Goal: Information Seeking & Learning: Learn about a topic

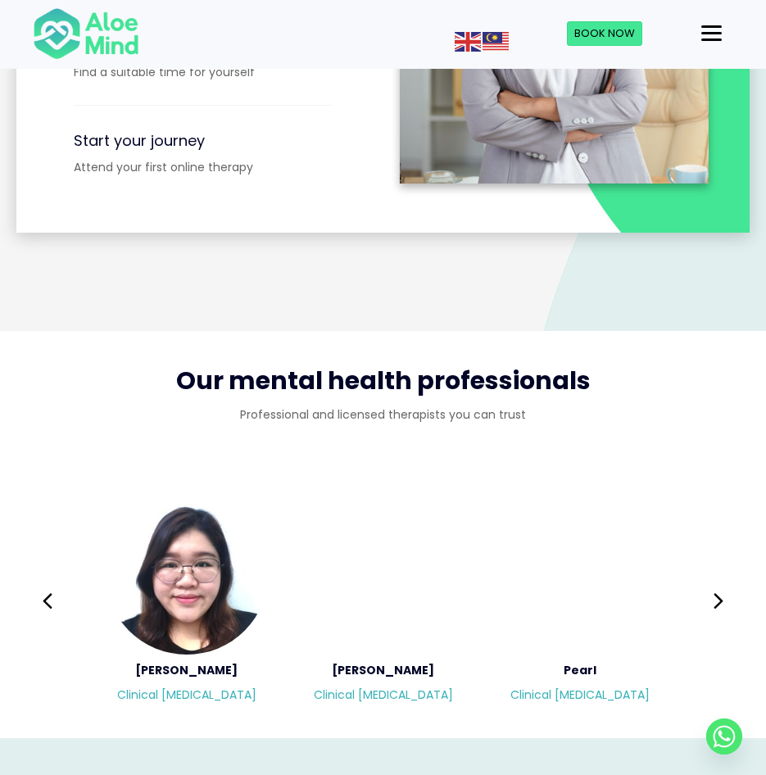
scroll to position [2455, 0]
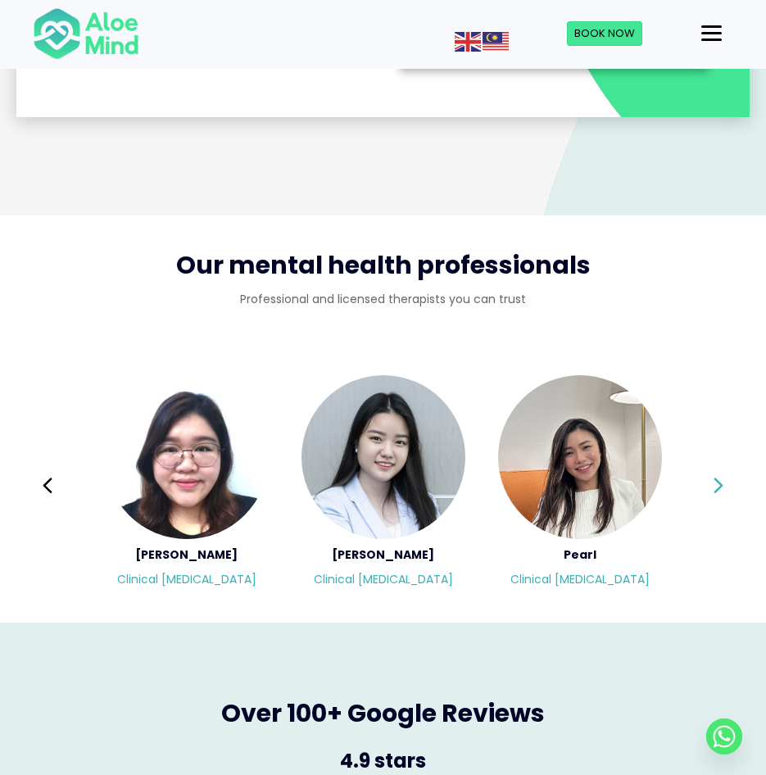
click at [718, 472] on icon at bounding box center [718, 485] width 11 height 31
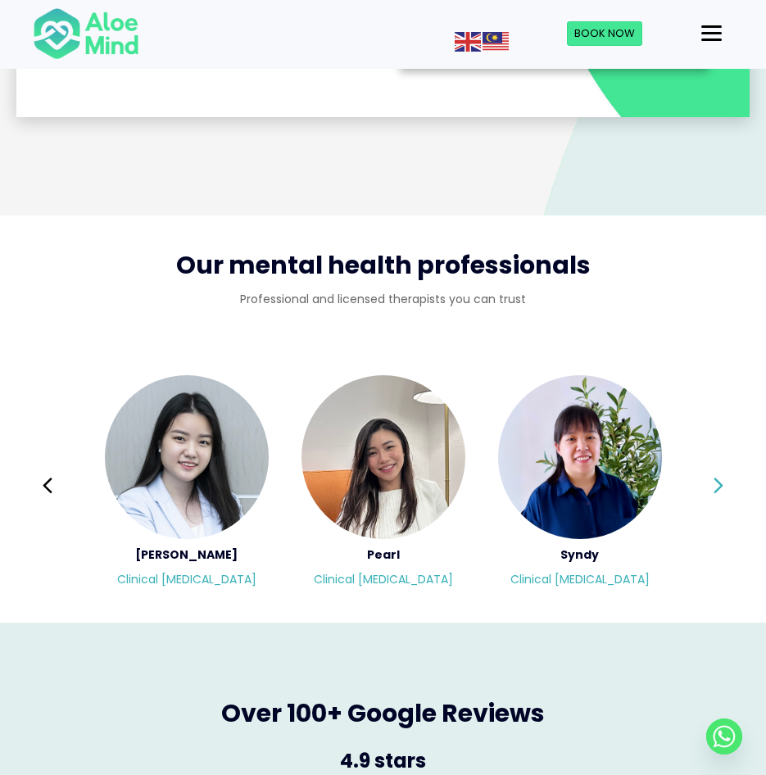
click at [718, 472] on icon at bounding box center [718, 485] width 11 height 31
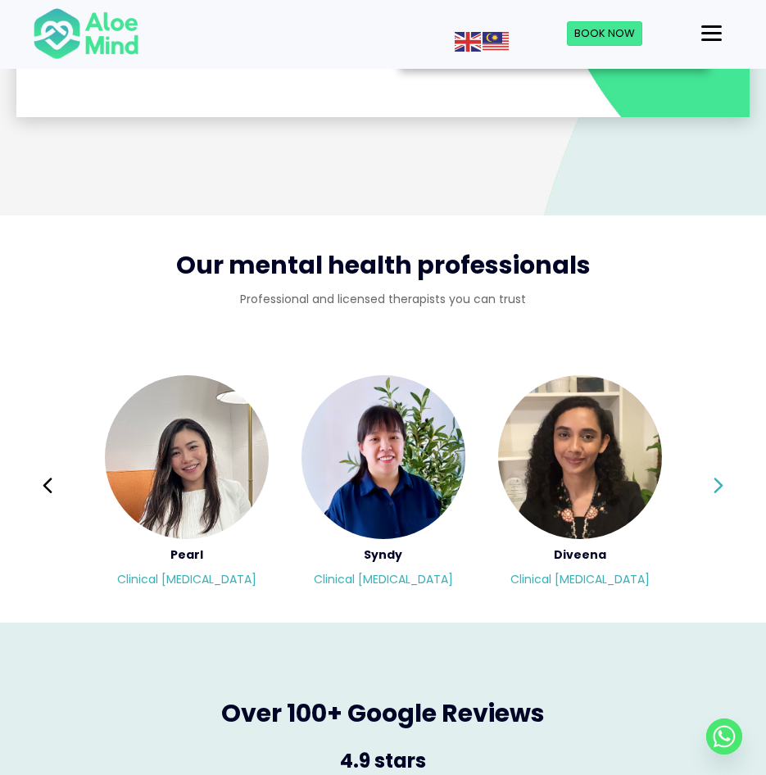
click at [718, 472] on icon at bounding box center [718, 485] width 11 height 31
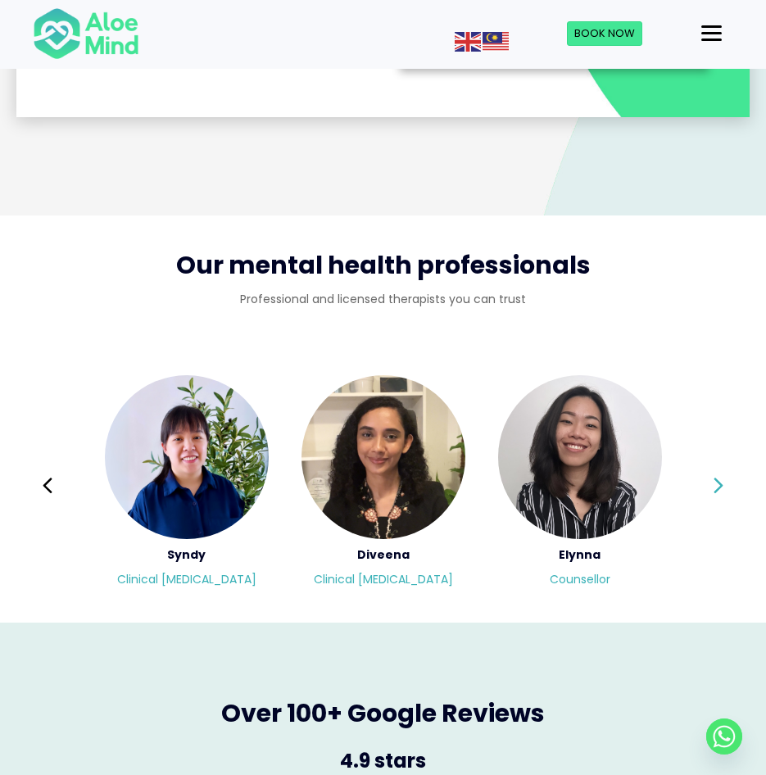
click at [718, 472] on icon at bounding box center [718, 485] width 11 height 31
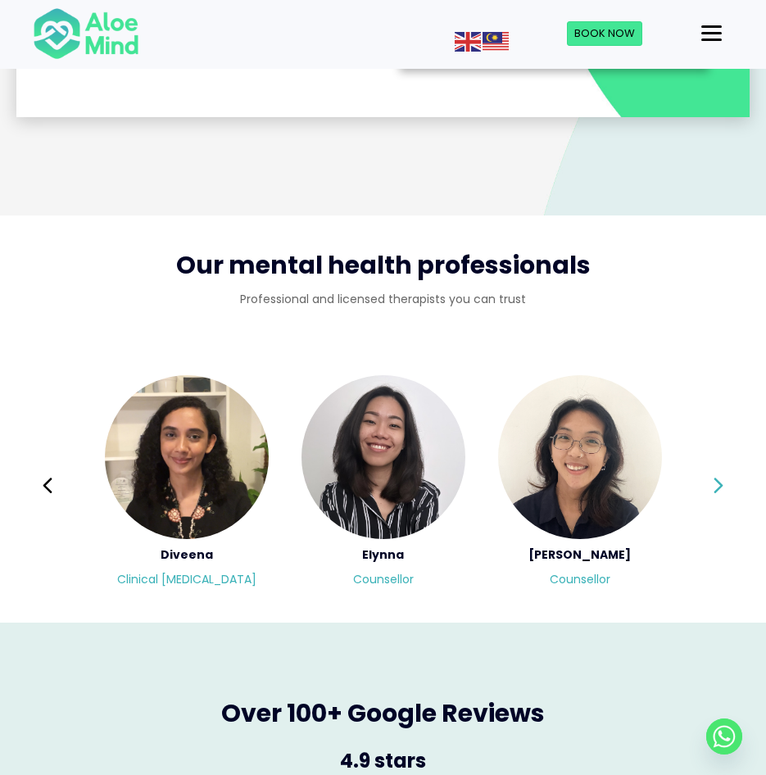
click at [725, 466] on button "Next" at bounding box center [718, 485] width 39 height 39
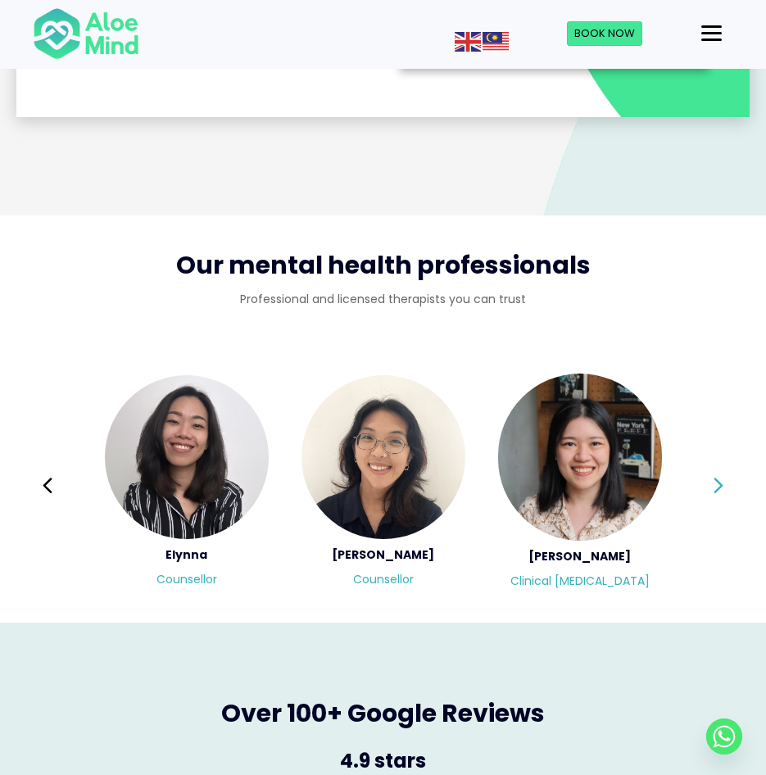
click at [725, 466] on button "Next" at bounding box center [718, 485] width 39 height 39
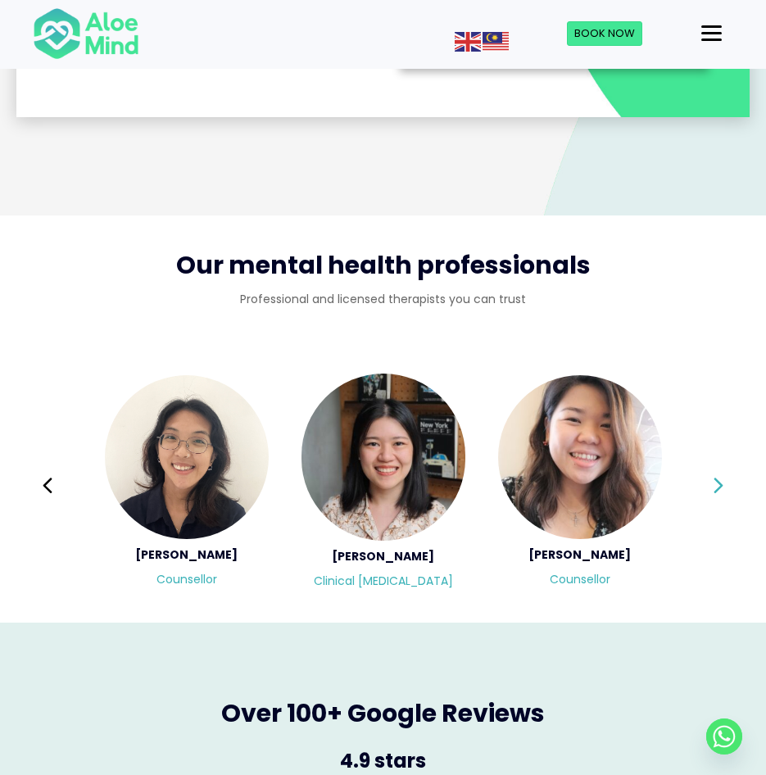
click at [725, 466] on button "Next" at bounding box center [718, 485] width 39 height 39
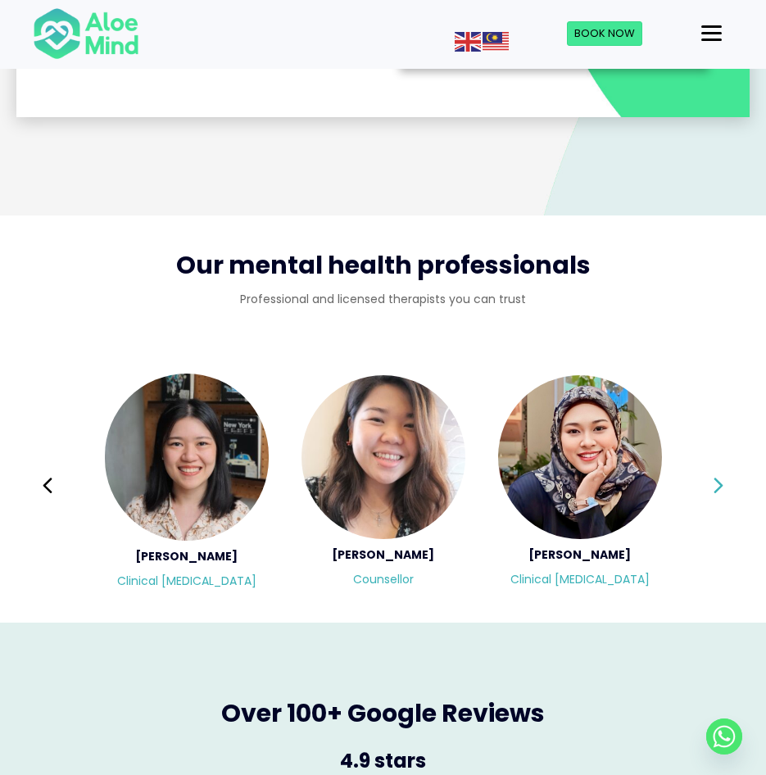
click at [725, 459] on div "Diveena Clinical psychologist Elynna Counsellor Emelyne Counsellor Chen Wen Cli…" at bounding box center [383, 486] width 700 height 224
click at [725, 466] on button "Next" at bounding box center [718, 485] width 39 height 39
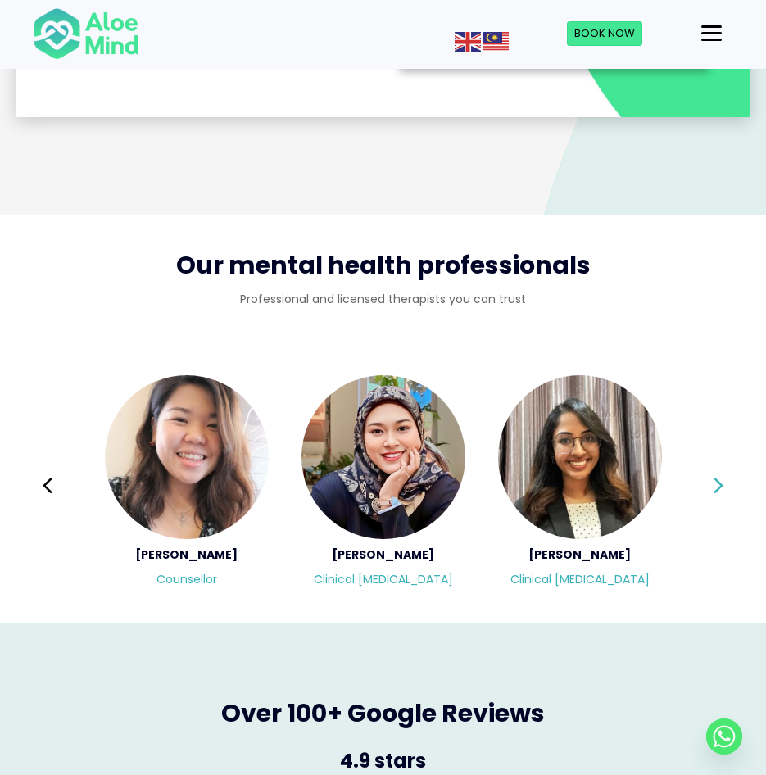
click at [725, 466] on button "Next" at bounding box center [718, 485] width 39 height 39
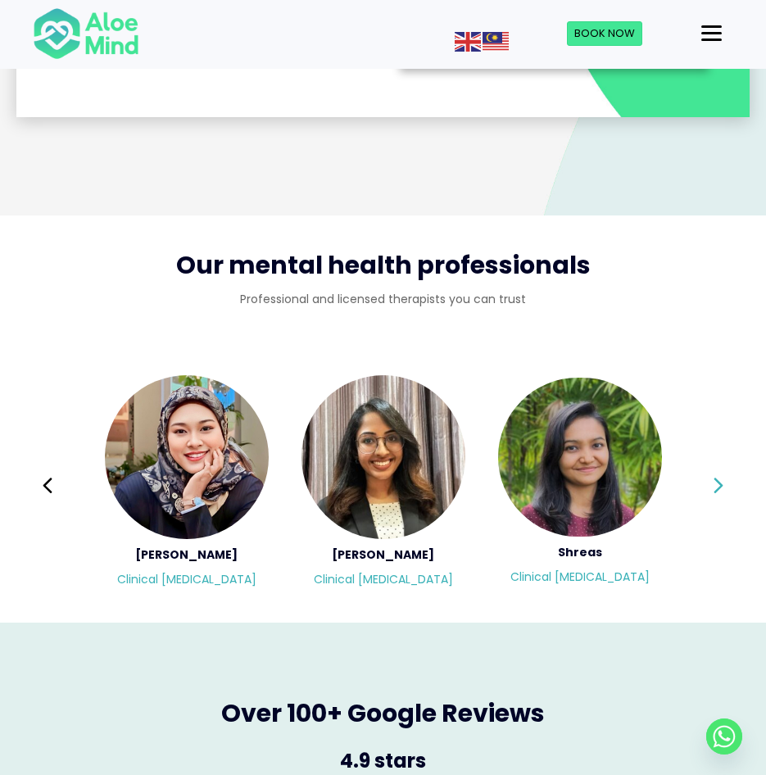
click at [716, 470] on icon at bounding box center [718, 485] width 11 height 31
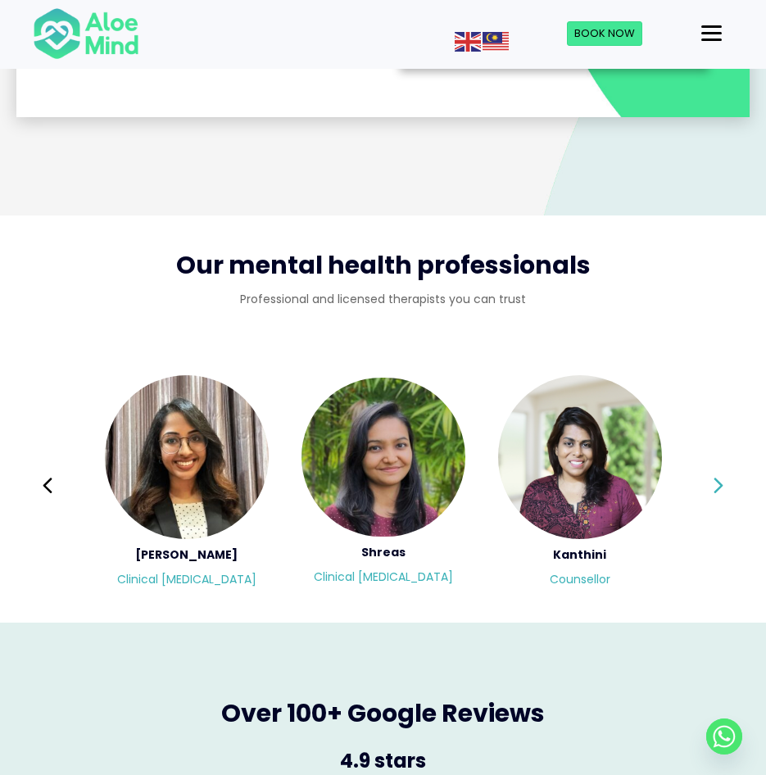
click at [716, 470] on icon at bounding box center [718, 485] width 11 height 31
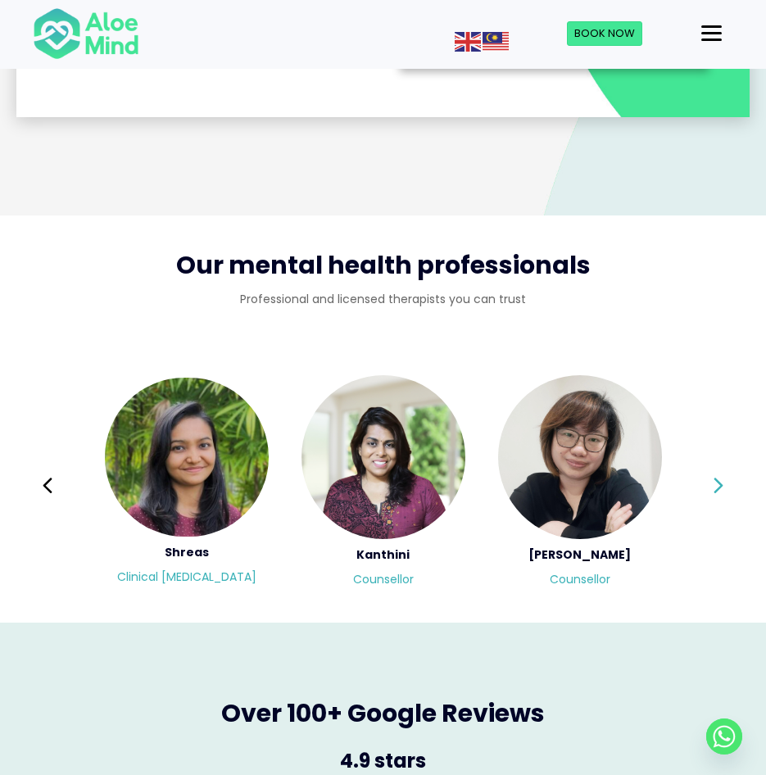
click at [716, 470] on icon at bounding box center [718, 485] width 11 height 31
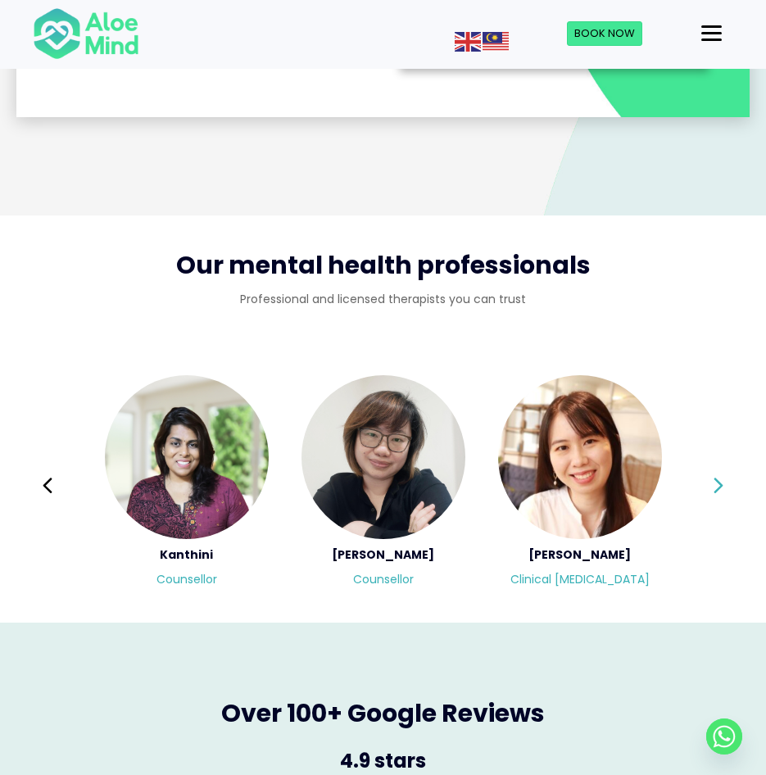
click at [716, 470] on icon at bounding box center [718, 485] width 11 height 31
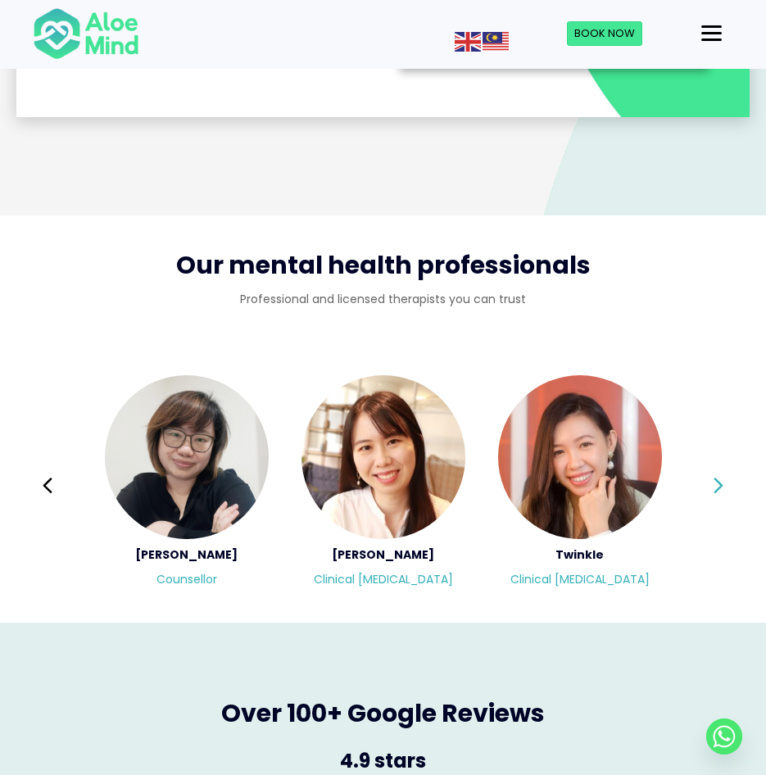
click at [716, 470] on icon at bounding box center [718, 485] width 11 height 31
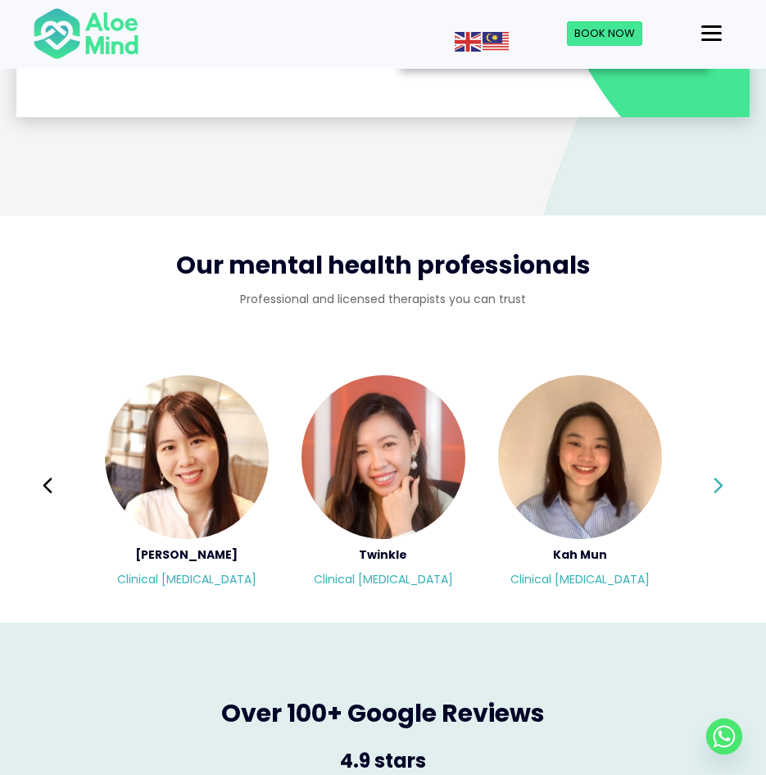
click at [716, 470] on icon at bounding box center [718, 485] width 11 height 31
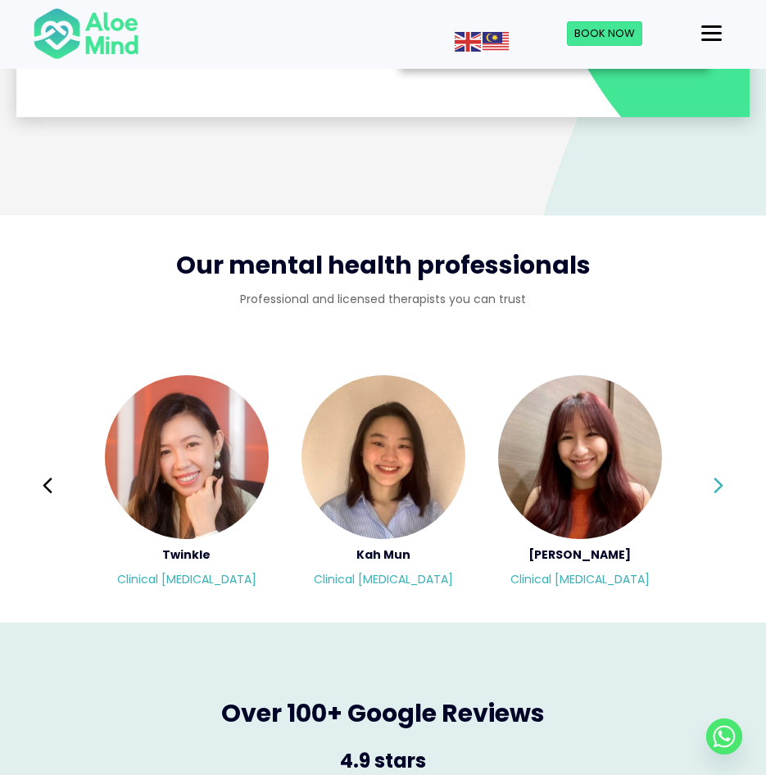
click at [716, 470] on icon at bounding box center [718, 485] width 11 height 31
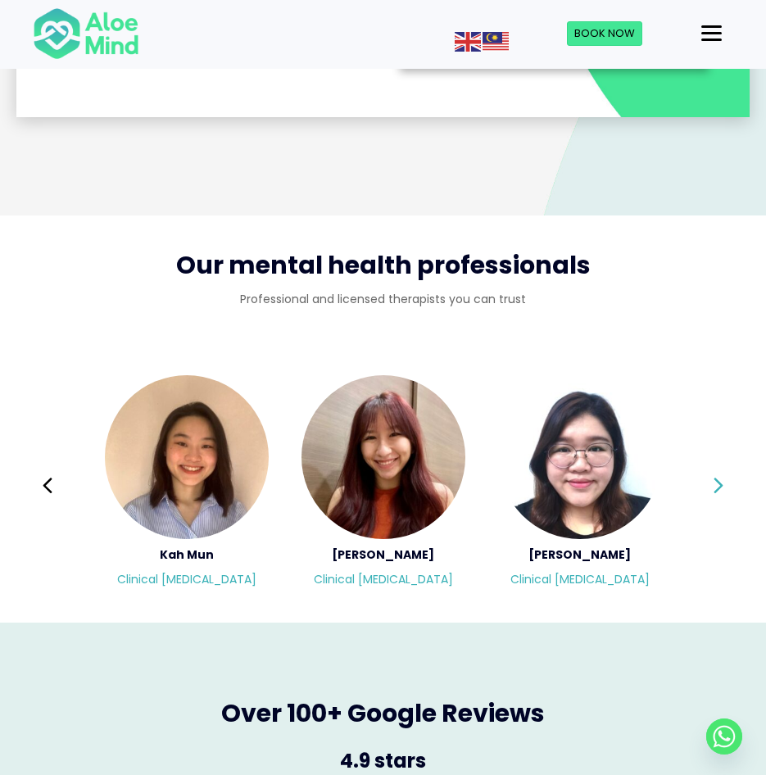
click at [716, 470] on icon at bounding box center [718, 485] width 11 height 31
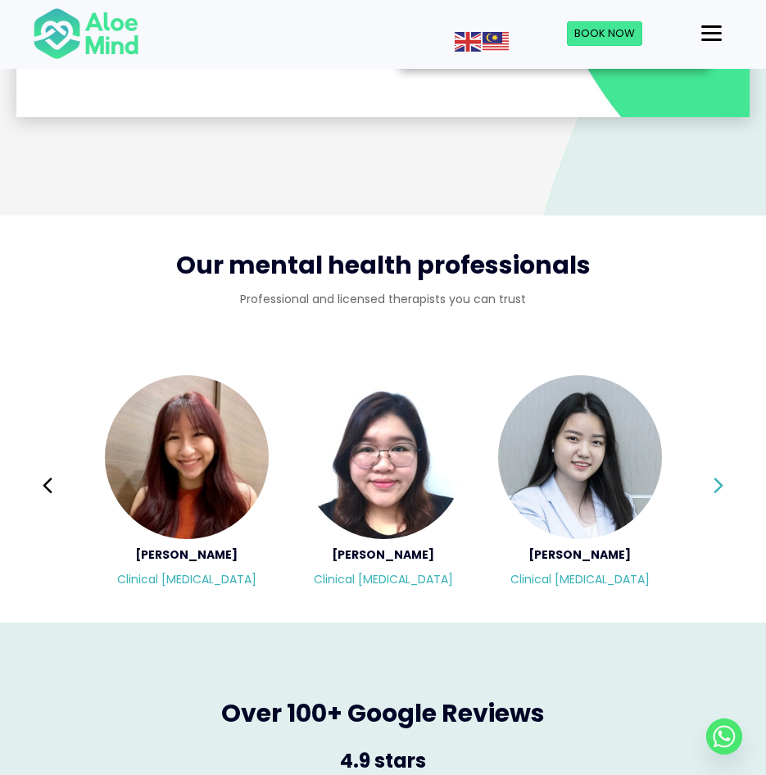
click at [716, 463] on div "Diveena Clinical psychologist Elynna Counsellor Emelyne Counsellor Chen Wen Cli…" at bounding box center [383, 486] width 700 height 224
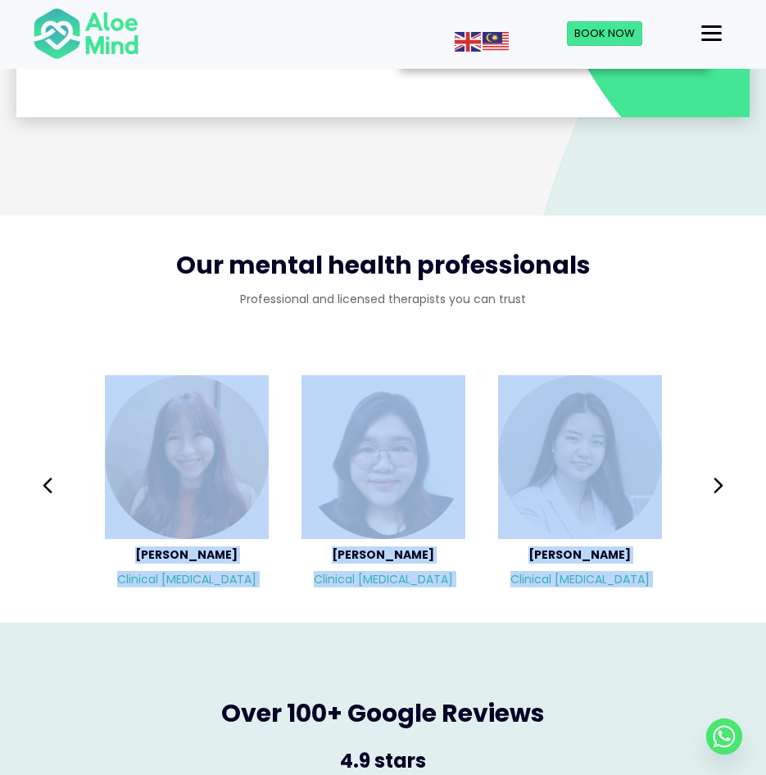
click at [716, 463] on div "Diveena Clinical psychologist Elynna Counsellor Emelyne Counsellor Chen Wen Cli…" at bounding box center [383, 486] width 700 height 224
click at [716, 470] on icon at bounding box center [718, 485] width 11 height 31
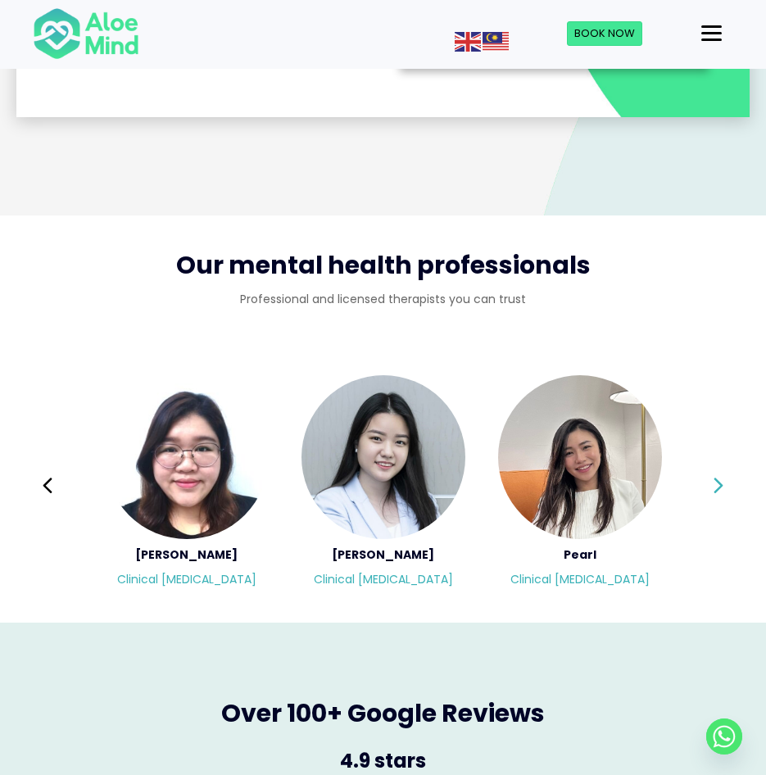
click at [716, 463] on div "Diveena Clinical psychologist Elynna Counsellor Emelyne Counsellor Chen Wen Cli…" at bounding box center [383, 486] width 700 height 224
click at [716, 470] on icon at bounding box center [718, 485] width 11 height 31
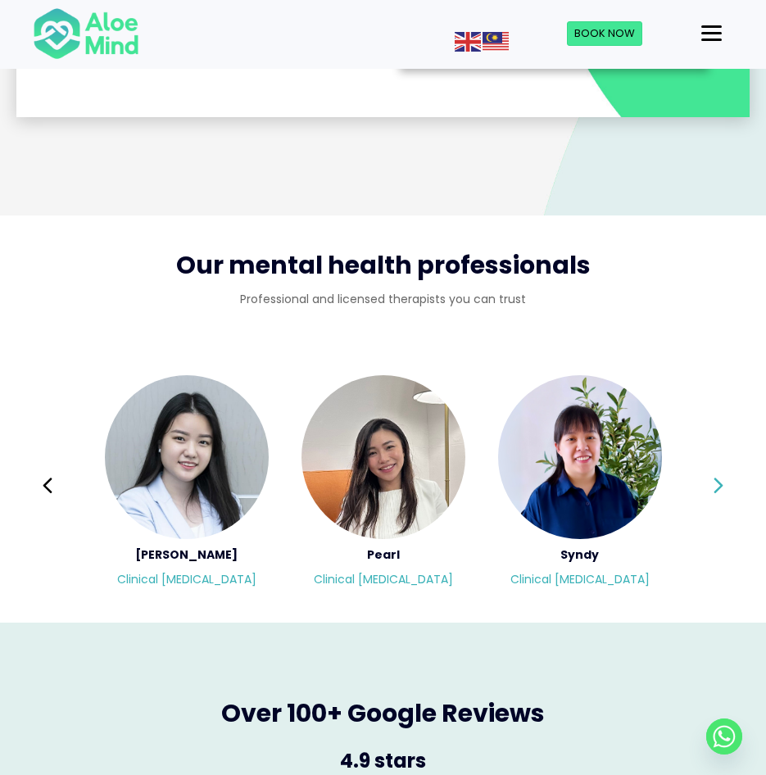
click at [716, 470] on icon at bounding box center [718, 485] width 11 height 31
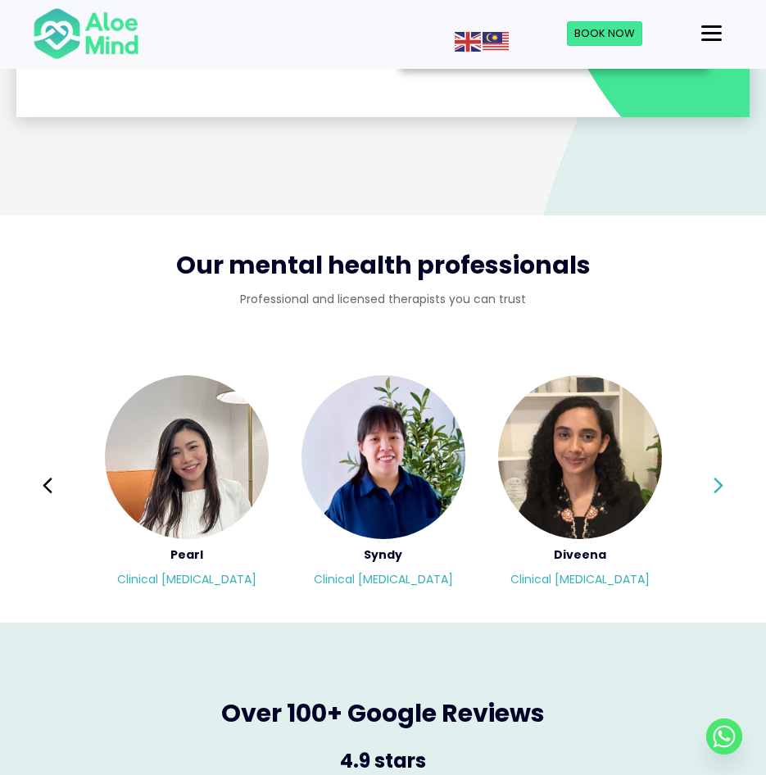
click at [716, 470] on icon at bounding box center [718, 485] width 11 height 31
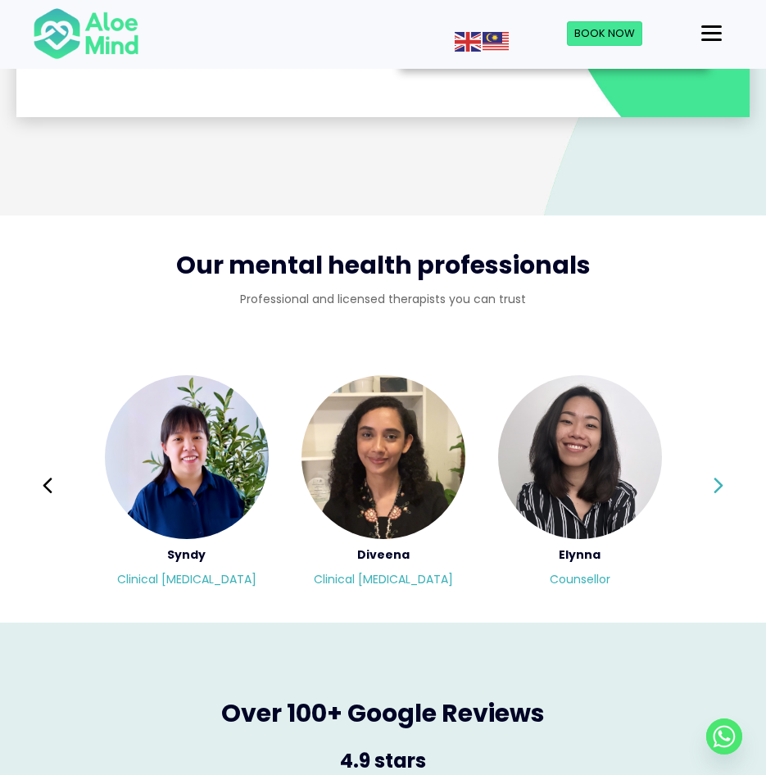
click at [716, 470] on icon at bounding box center [718, 485] width 11 height 31
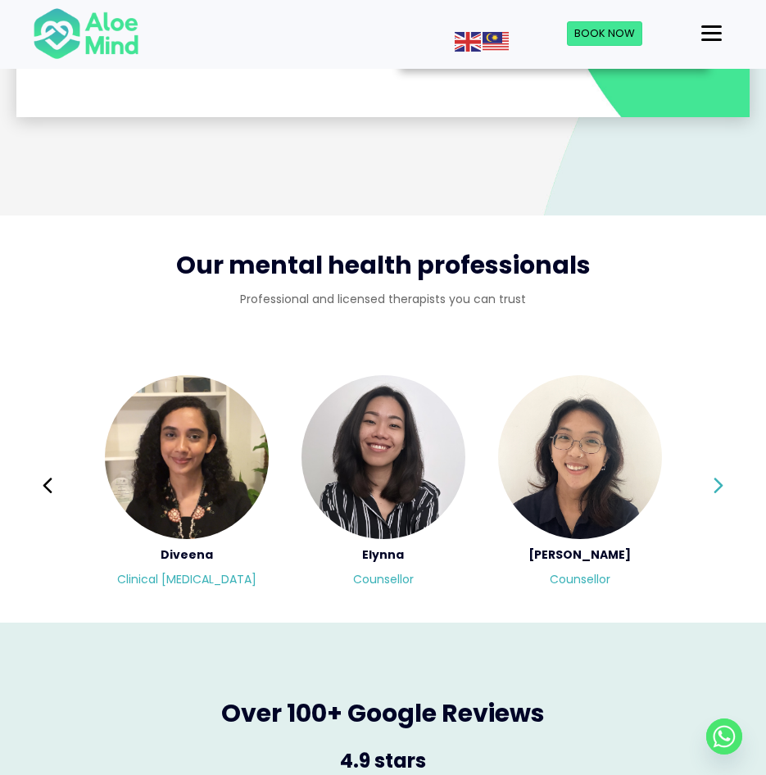
click at [716, 470] on icon at bounding box center [718, 485] width 11 height 31
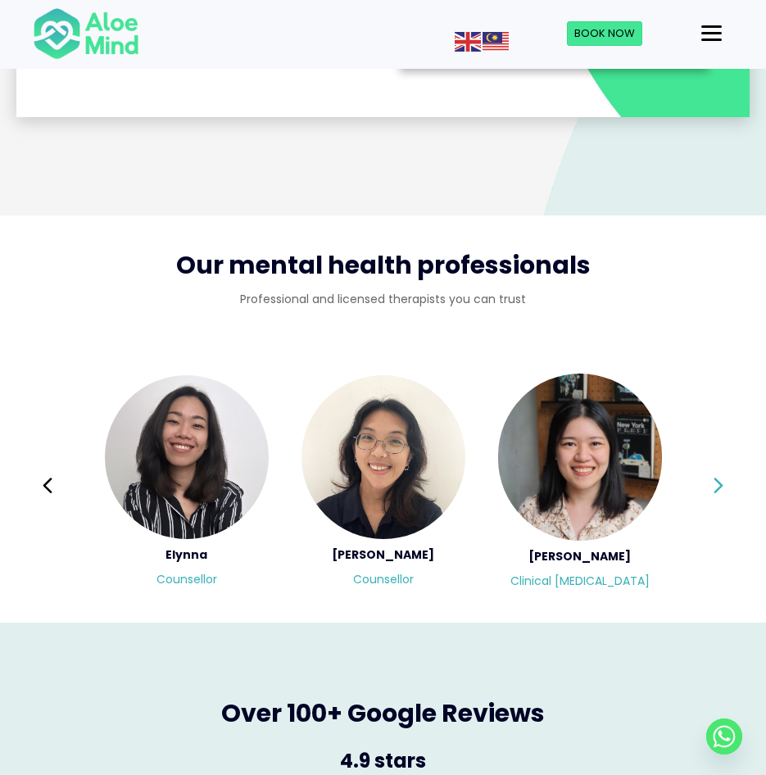
click at [716, 470] on icon at bounding box center [718, 485] width 11 height 31
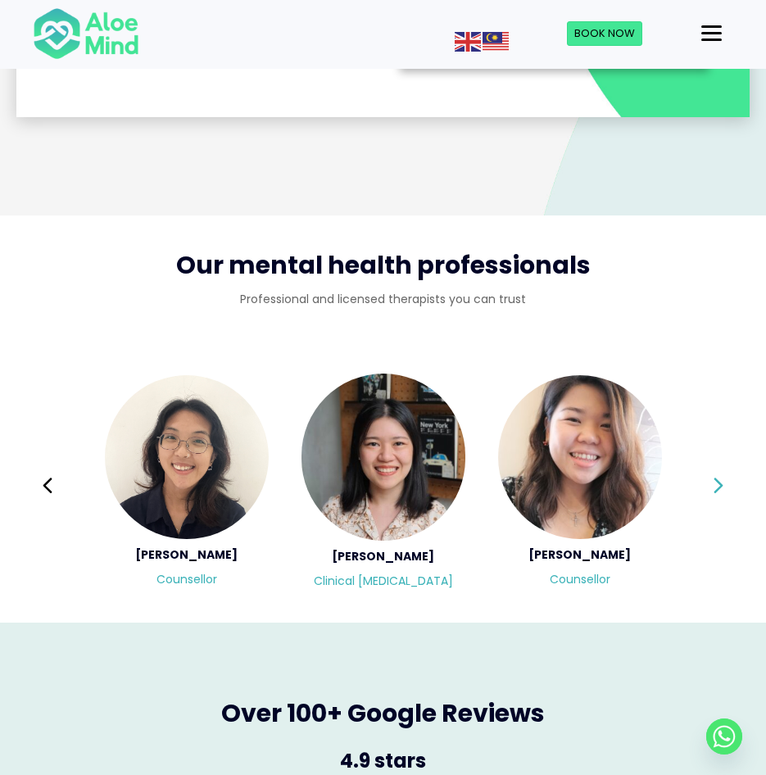
click at [716, 470] on icon at bounding box center [718, 485] width 11 height 31
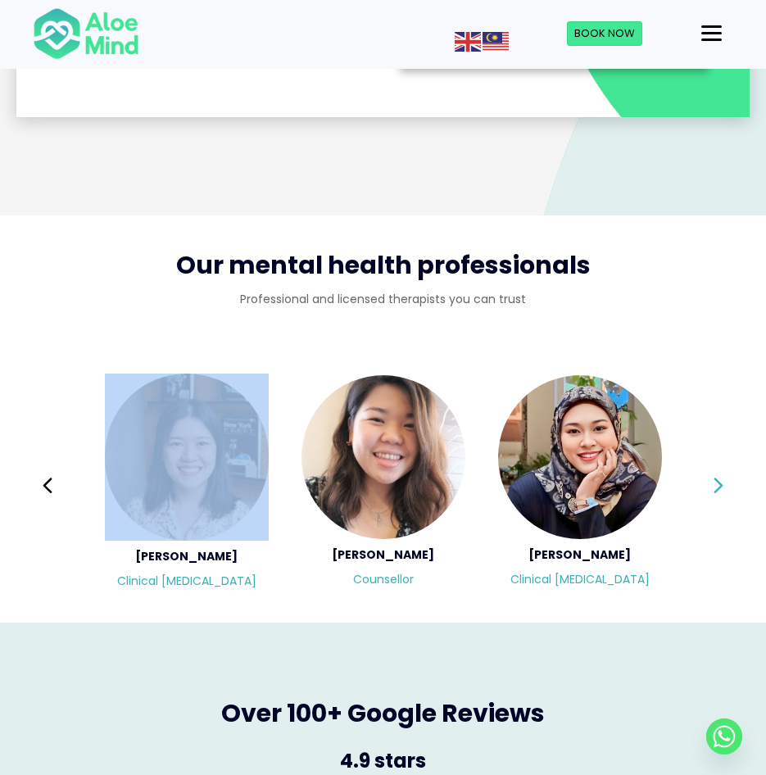
click at [716, 470] on icon at bounding box center [718, 485] width 11 height 31
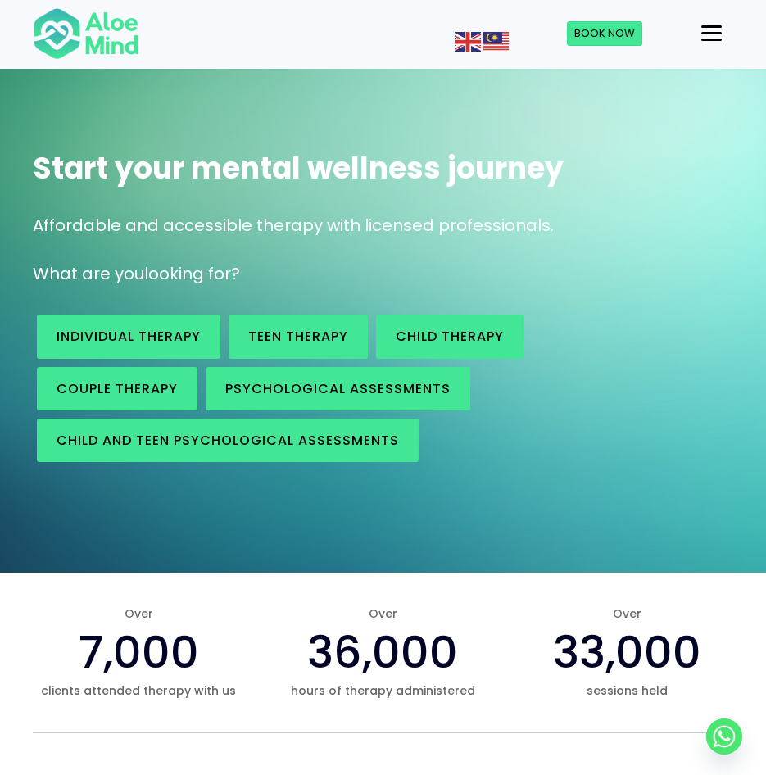
scroll to position [70, 0]
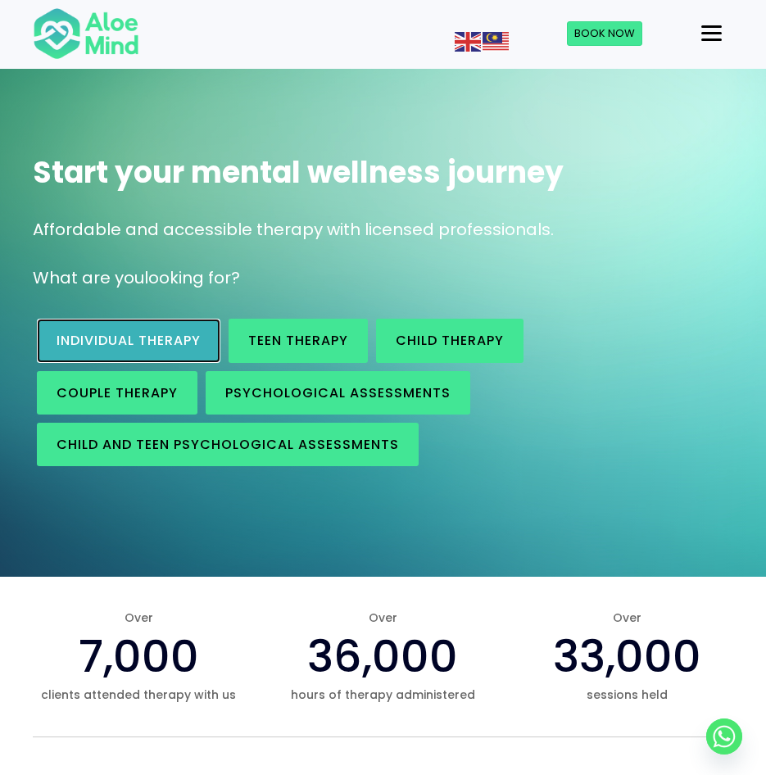
click at [184, 341] on span "Individual therapy" at bounding box center [129, 340] width 144 height 19
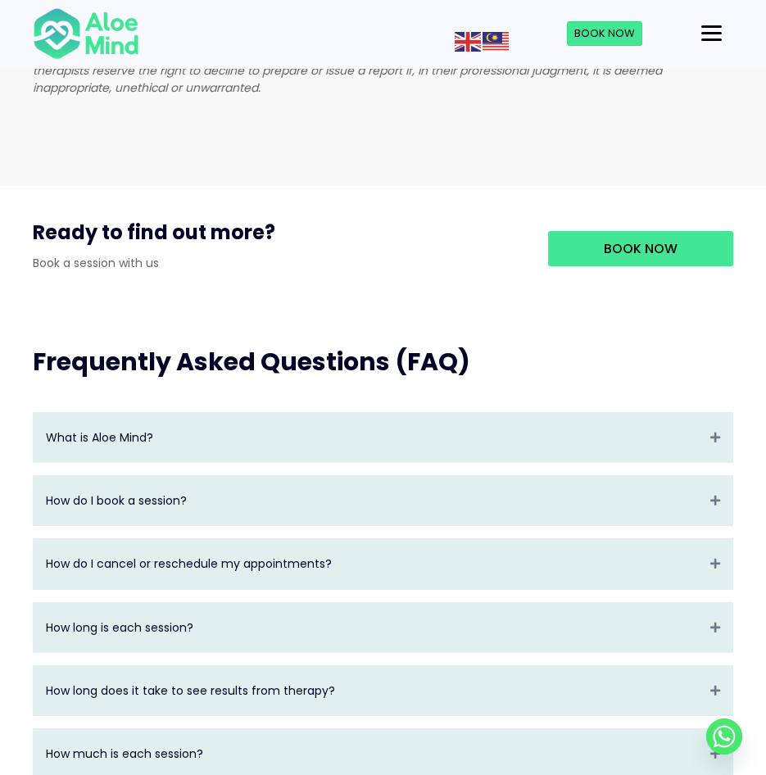
scroll to position [1563, 0]
click at [501, 603] on div "How long is each session? Expand" at bounding box center [383, 627] width 699 height 49
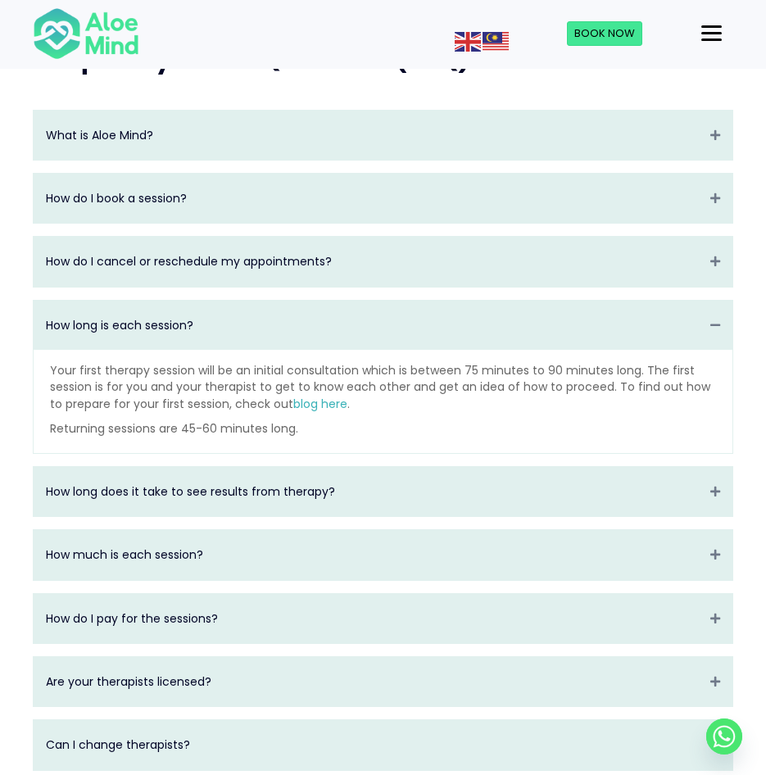
scroll to position [1865, 0]
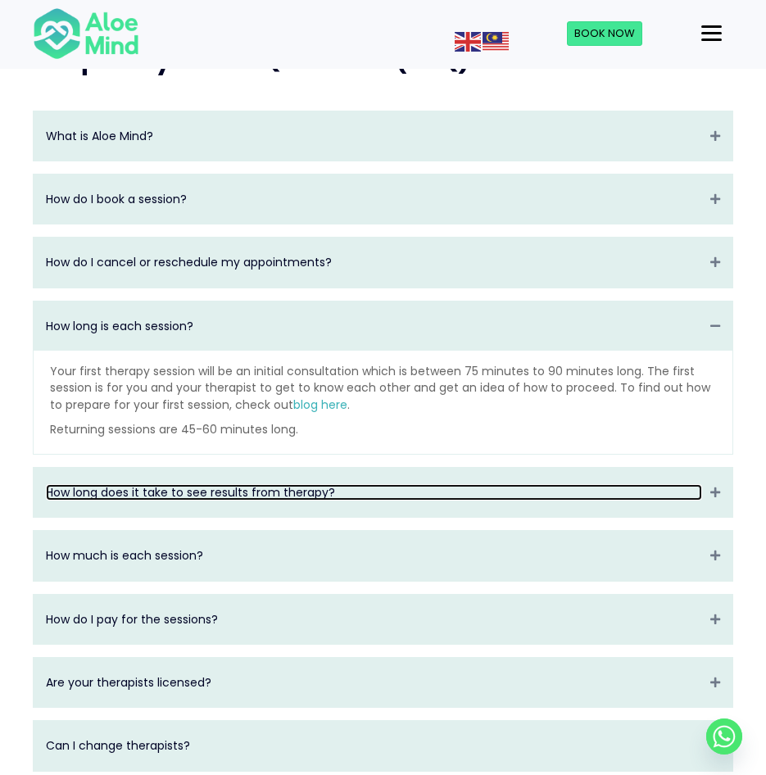
click at [541, 484] on link "How long does it take to see results from therapy?" at bounding box center [374, 492] width 656 height 16
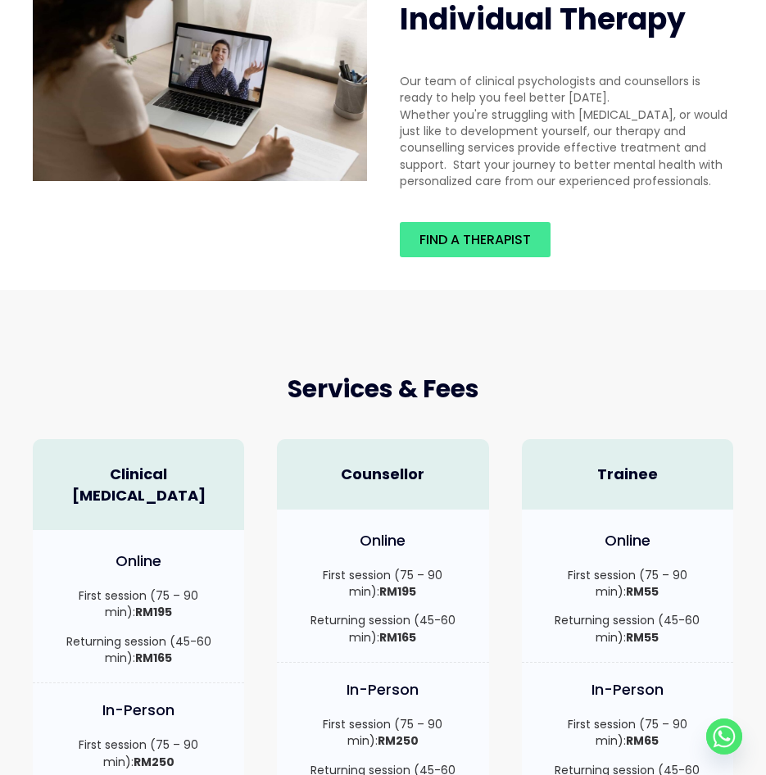
scroll to position [0, 0]
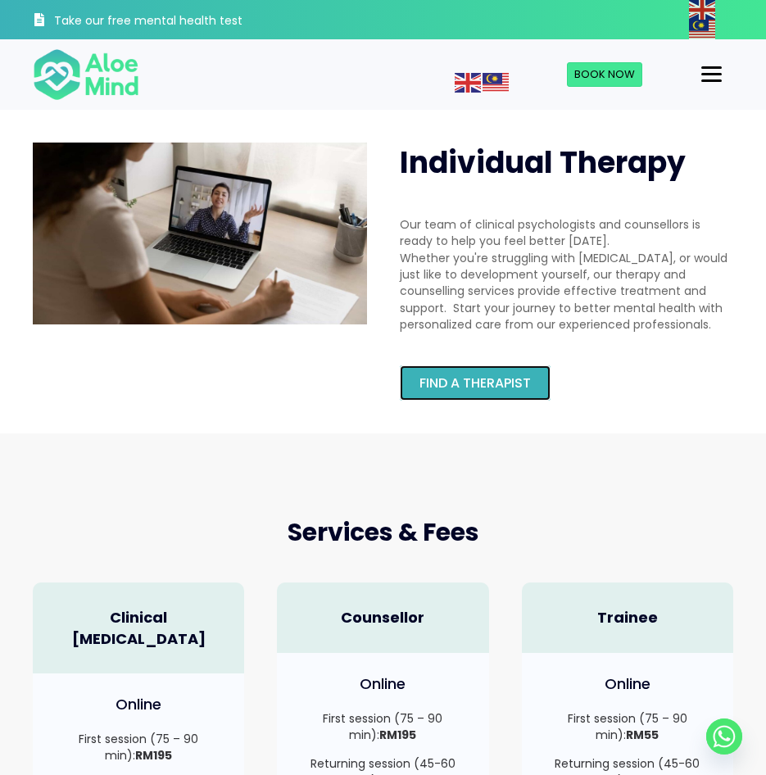
click at [538, 380] on link "Find a therapist" at bounding box center [475, 382] width 151 height 35
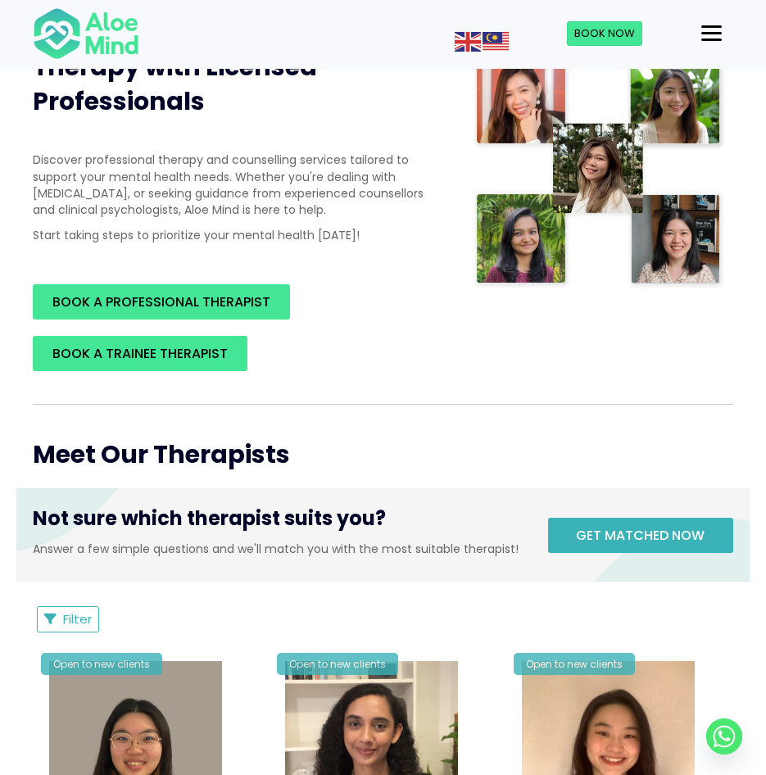
scroll to position [243, 0]
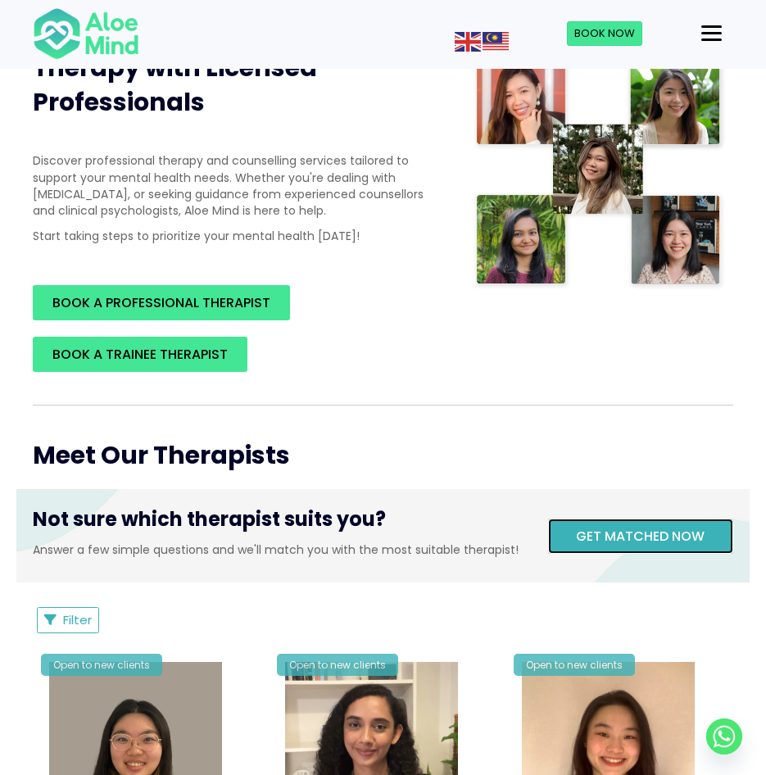
click at [629, 528] on span "Get matched now" at bounding box center [640, 536] width 129 height 19
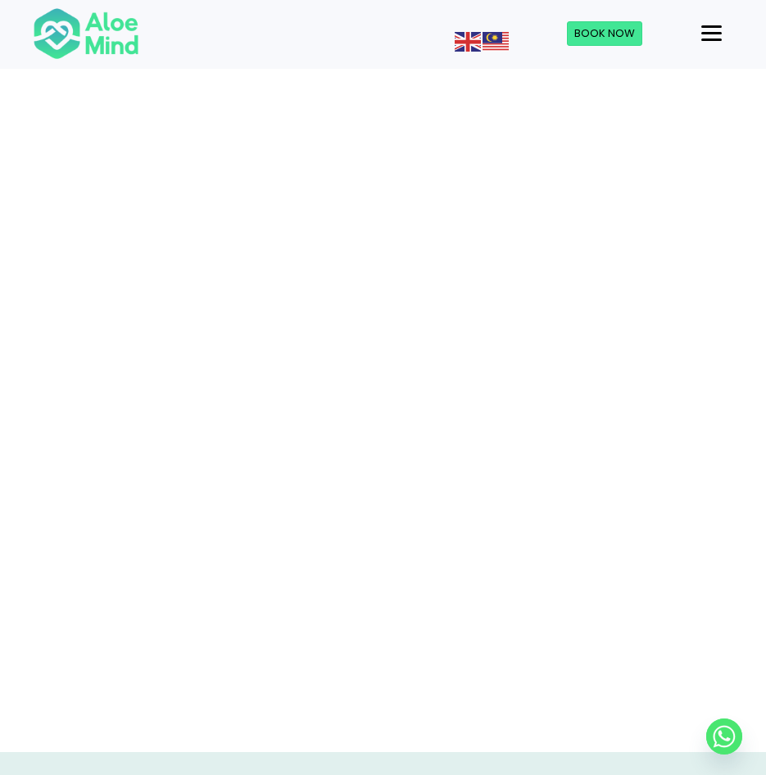
scroll to position [185, 0]
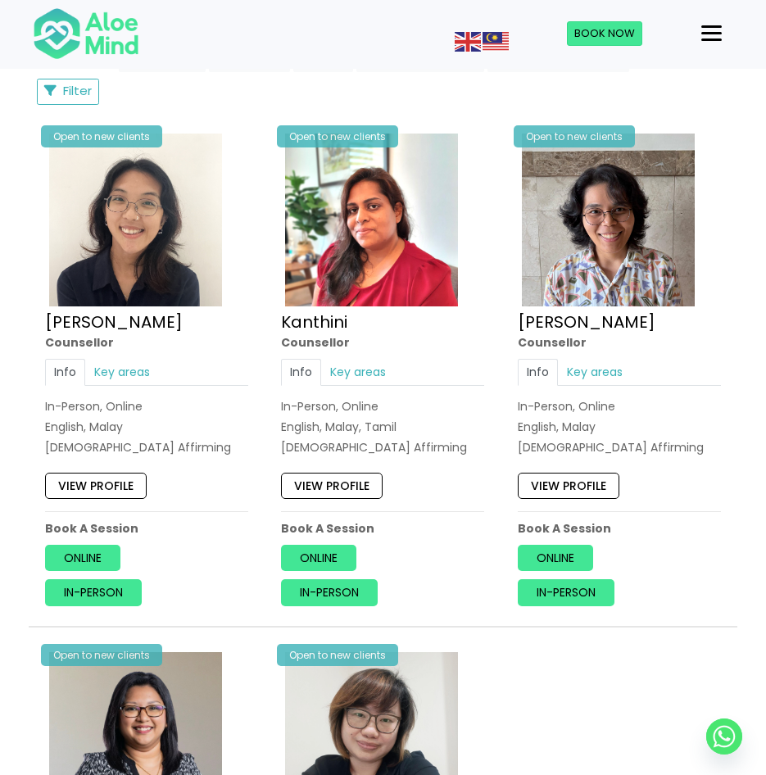
scroll to position [805, 0]
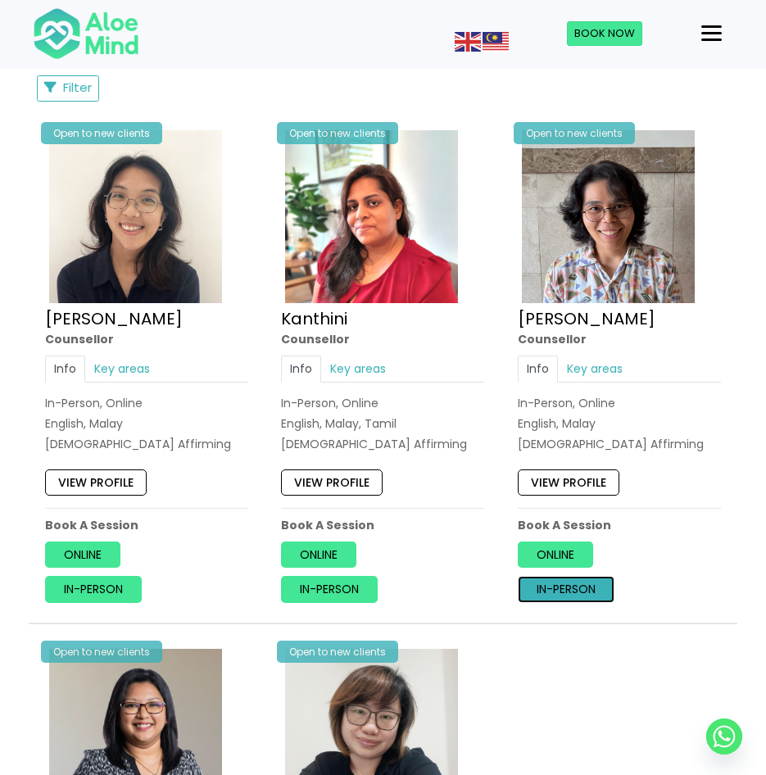
click at [575, 599] on link "In-person" at bounding box center [566, 589] width 97 height 26
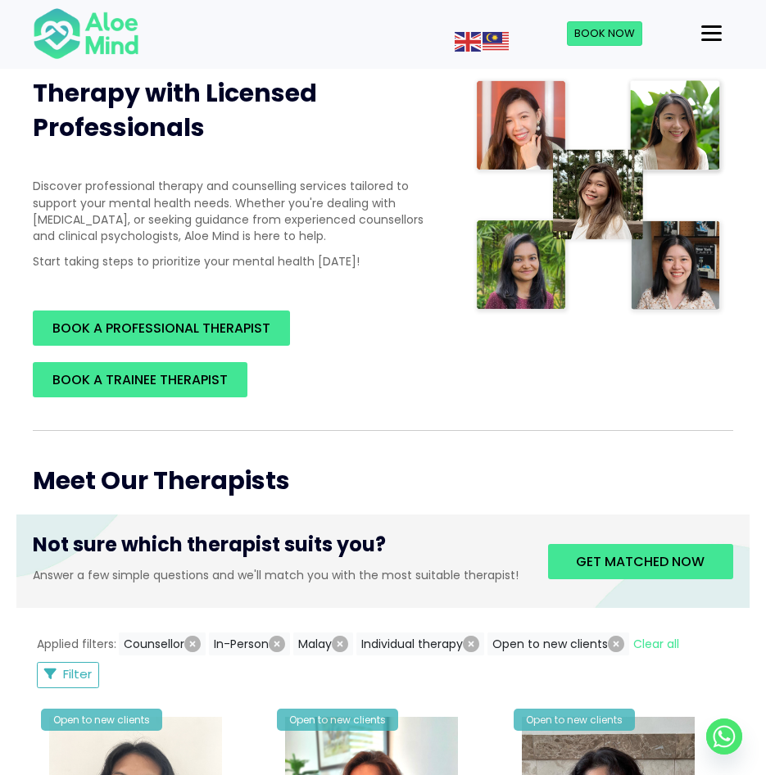
scroll to position [216, 0]
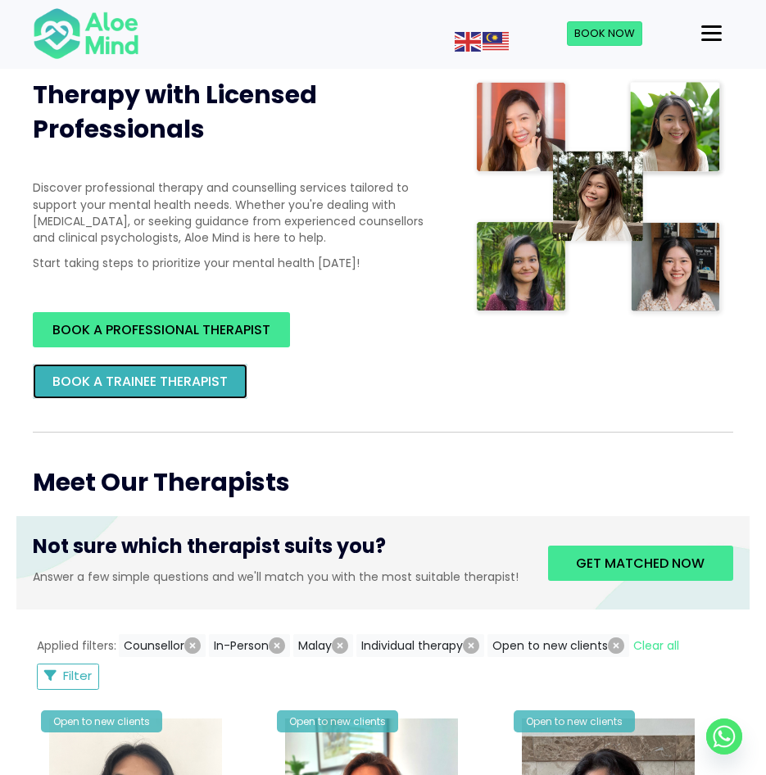
click at [156, 384] on span "BOOK A TRAINEE THERAPIST" at bounding box center [139, 381] width 175 height 19
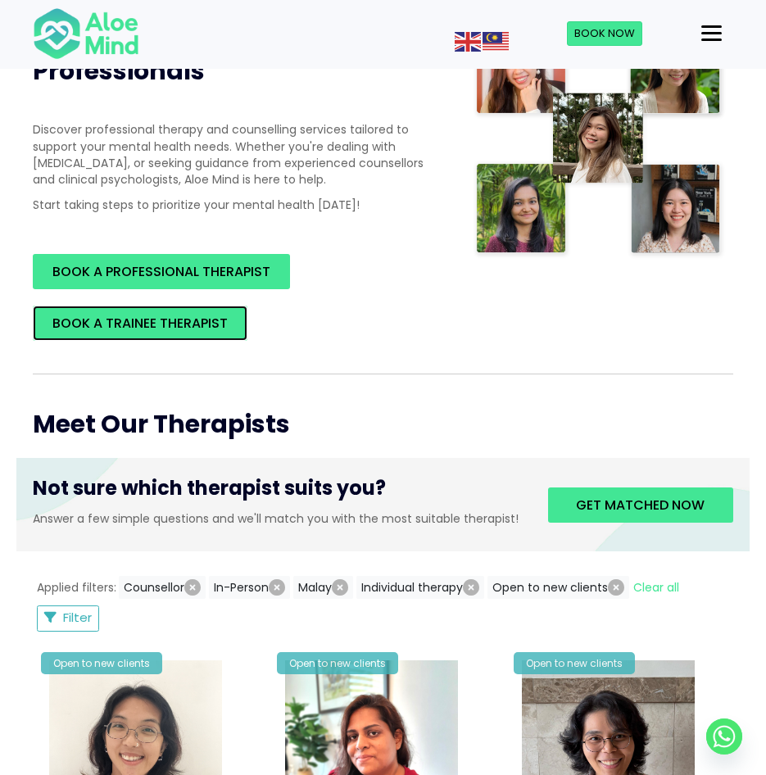
scroll to position [271, 0]
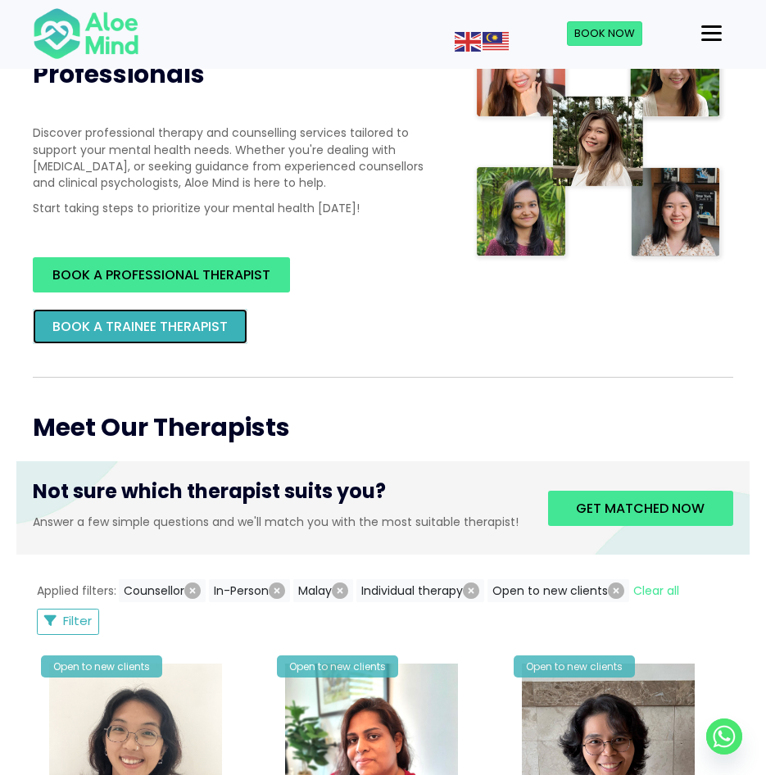
click at [219, 329] on span "BOOK A TRAINEE THERAPIST" at bounding box center [139, 326] width 175 height 19
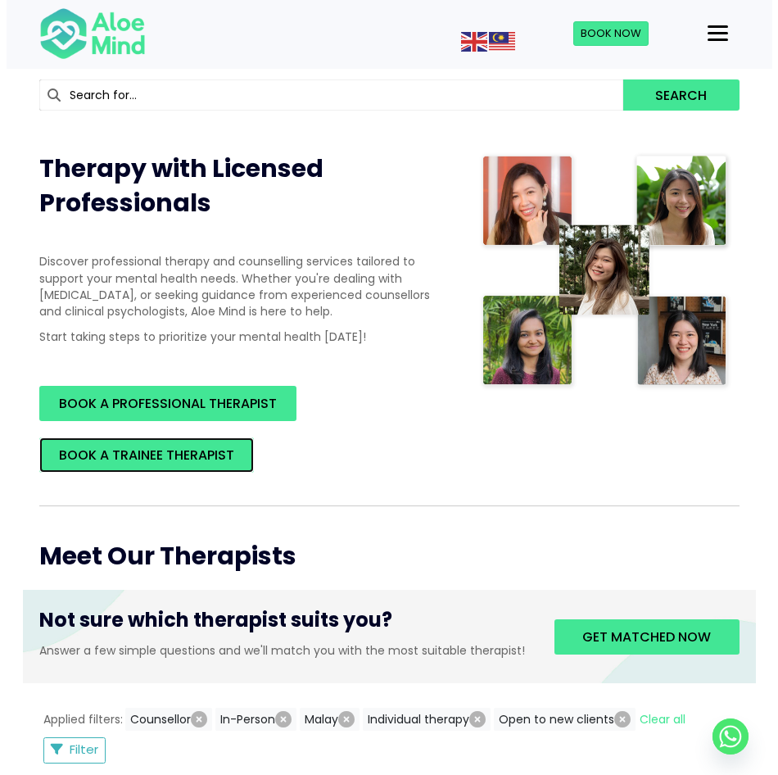
scroll to position [0, 0]
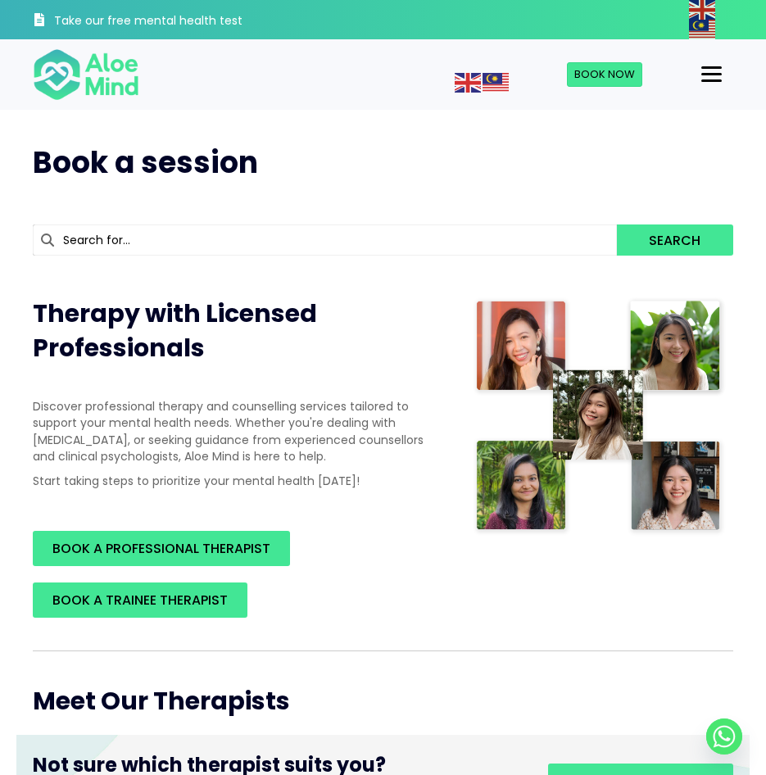
click at [714, 73] on div "Menu" at bounding box center [711, 74] width 20 height 2
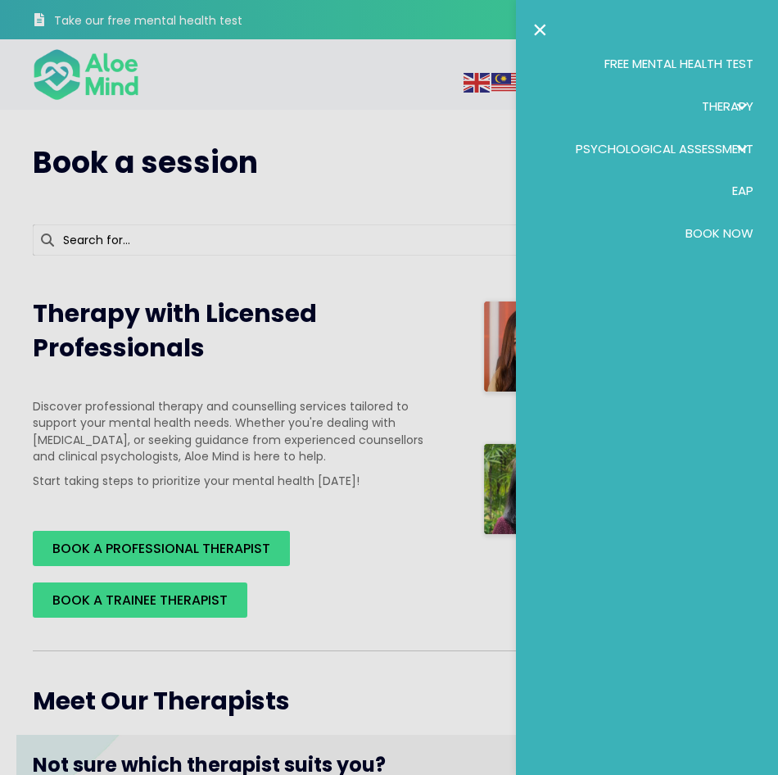
click at [716, 103] on span "Therapy" at bounding box center [728, 105] width 52 height 17
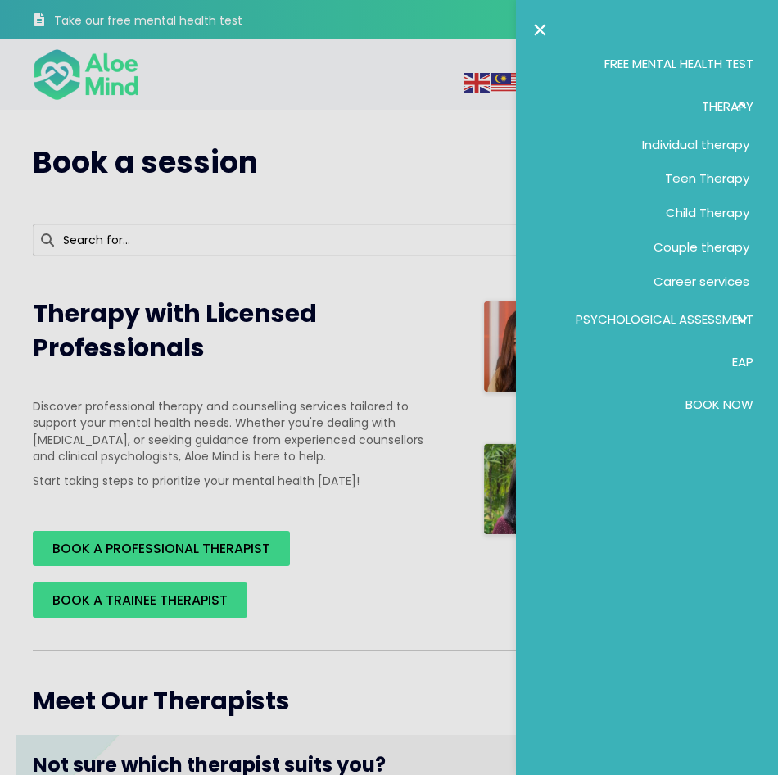
click at [689, 141] on span "Individual therapy" at bounding box center [695, 144] width 107 height 17
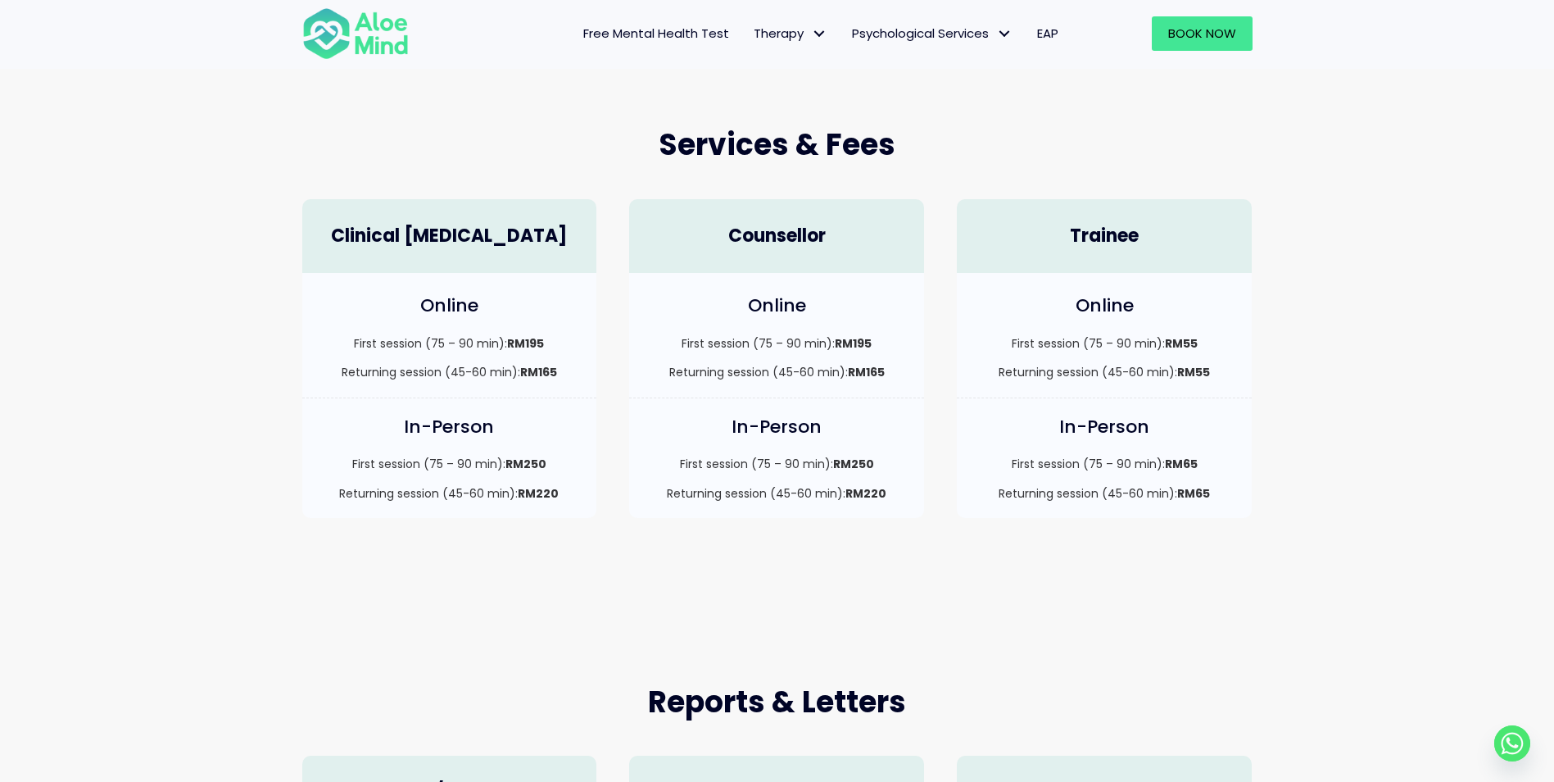
scroll to position [388, 0]
click at [651, 31] on span "Free Mental Health Test" at bounding box center [656, 33] width 146 height 17
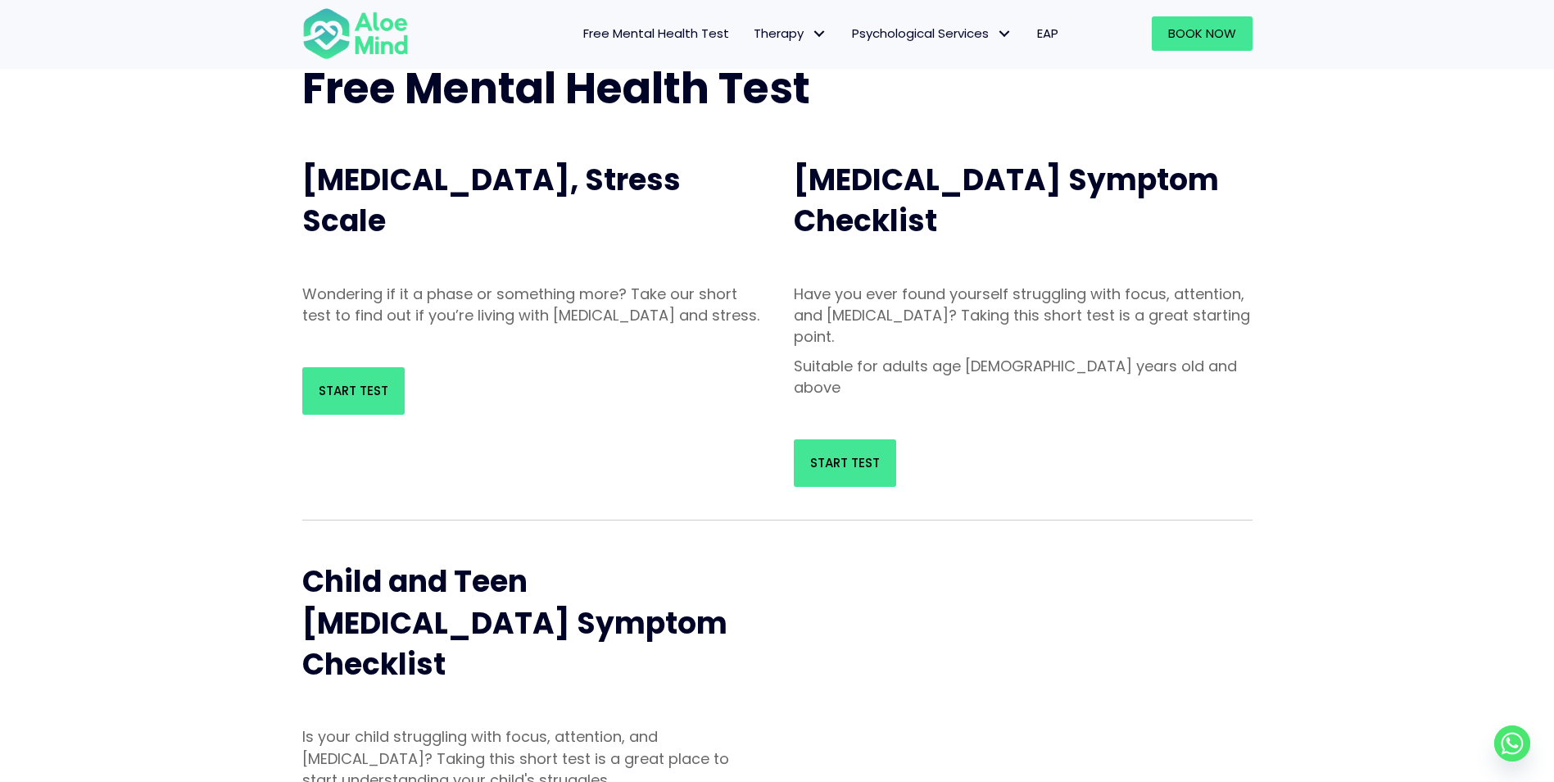
scroll to position [115, 0]
click at [390, 410] on link "Start Test" at bounding box center [353, 390] width 102 height 48
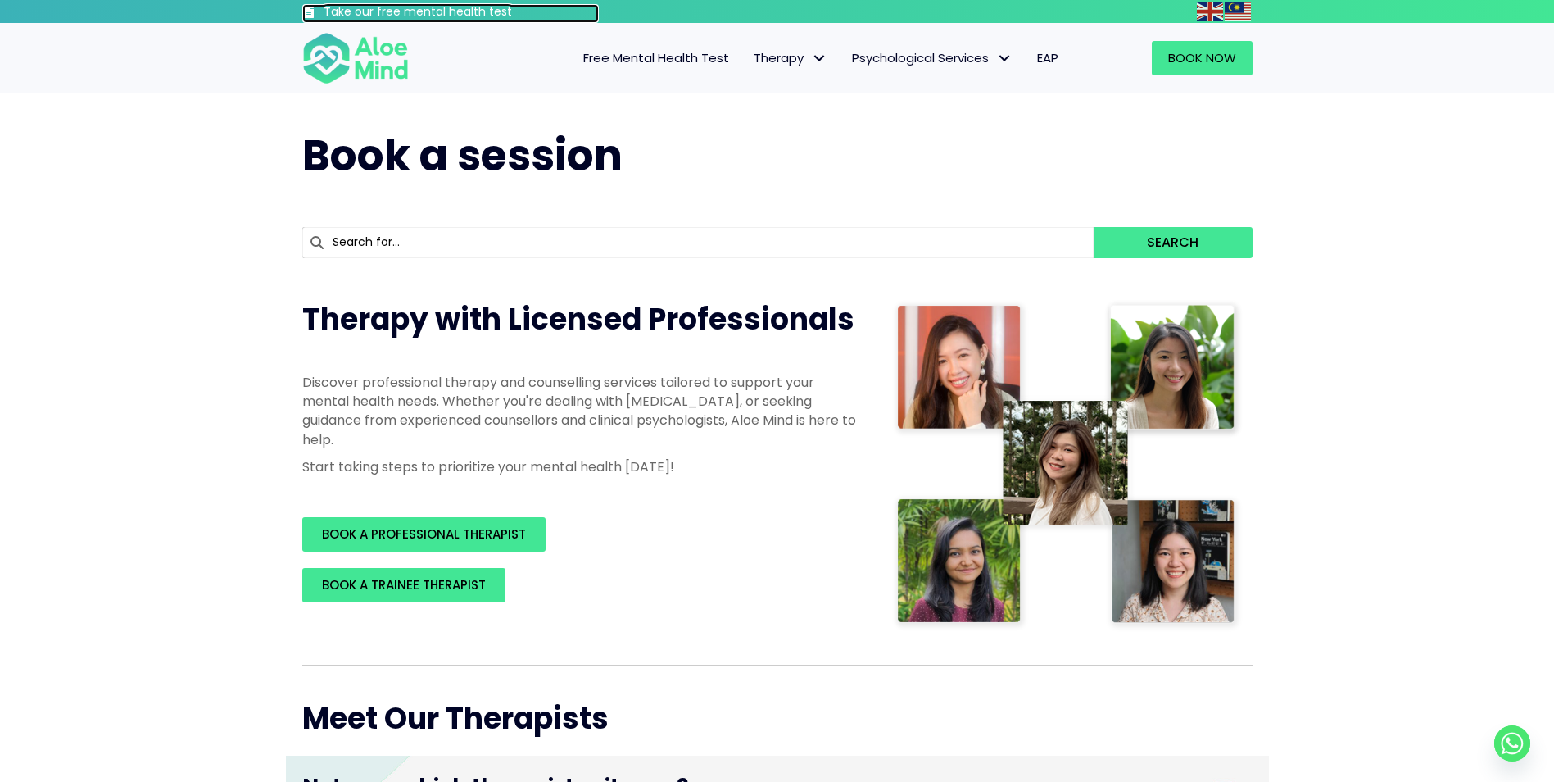
click at [441, 7] on h3 "Take our free mental health test" at bounding box center [462, 12] width 276 height 16
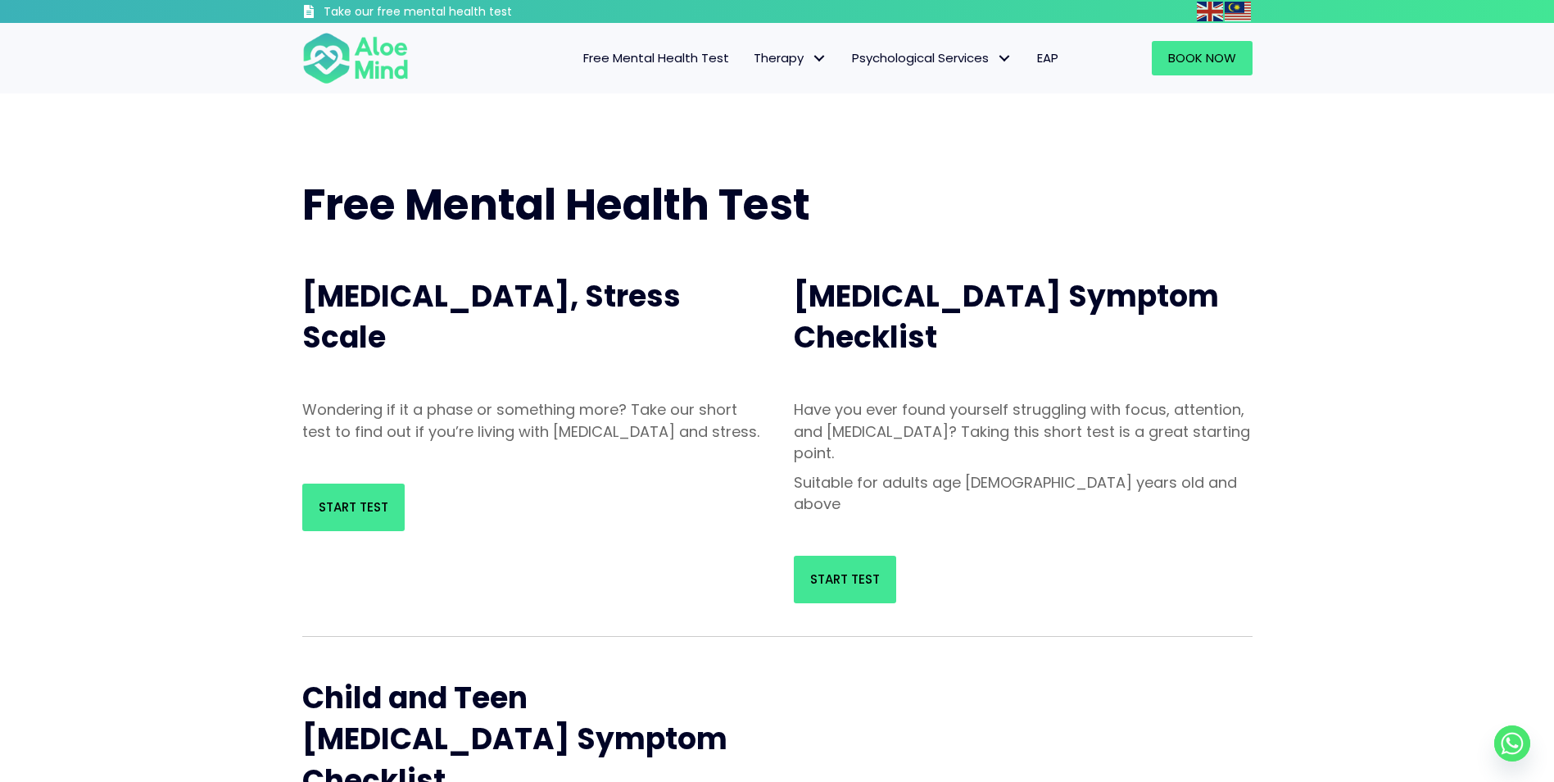
click at [692, 62] on span "Free Mental Health Test" at bounding box center [656, 57] width 146 height 17
click at [858, 570] on span "Start Test" at bounding box center [845, 578] width 70 height 17
